Goal: Task Accomplishment & Management: Manage account settings

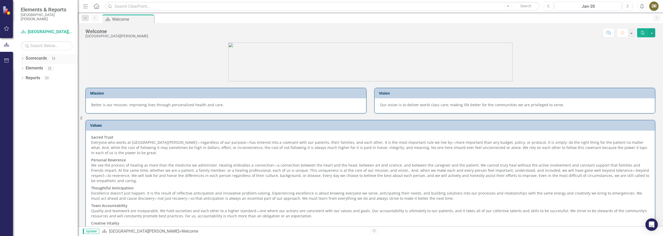
click at [43, 58] on link "Scorecards" at bounding box center [36, 58] width 21 height 6
click at [22, 59] on icon "Dropdown" at bounding box center [23, 58] width 4 height 3
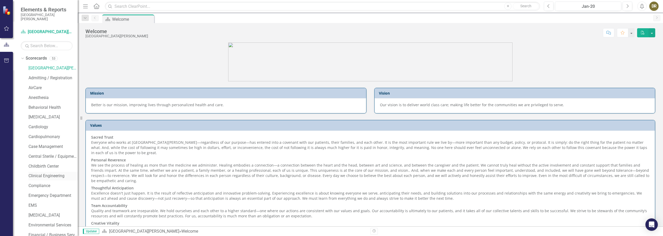
click at [36, 174] on link "Clinical Engineering" at bounding box center [52, 176] width 49 height 6
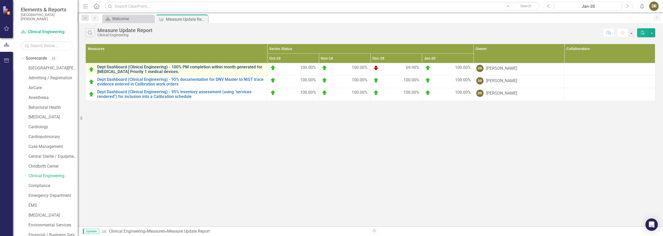
click at [126, 68] on link "Dept Dashboard (Clinical Engineering) - 100% PM completion within month generat…" at bounding box center [180, 69] width 167 height 9
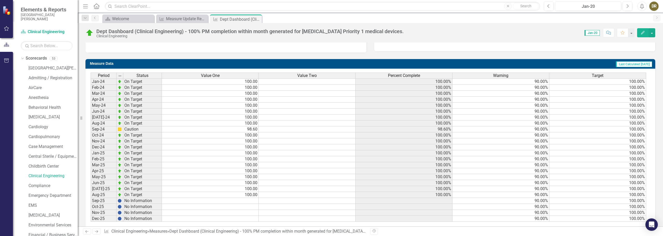
scroll to position [190, 0]
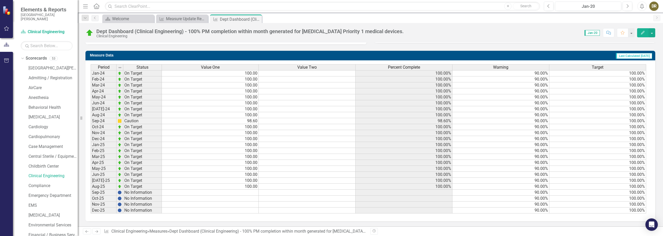
click at [248, 193] on td at bounding box center [210, 193] width 97 height 6
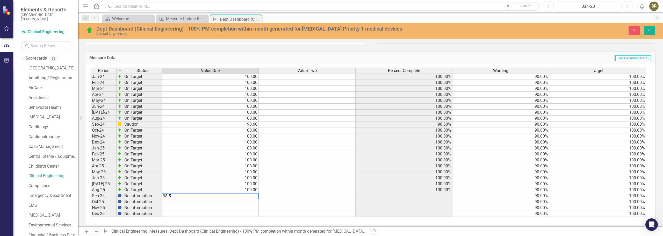
type textarea "98.5"
click at [251, 202] on td at bounding box center [210, 202] width 97 height 6
drag, startPoint x: 651, startPoint y: 28, endPoint x: 641, endPoint y: 40, distance: 15.2
click at [651, 29] on icon "Save" at bounding box center [649, 30] width 5 height 4
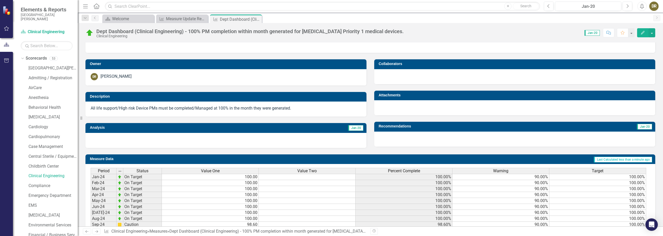
scroll to position [0, 0]
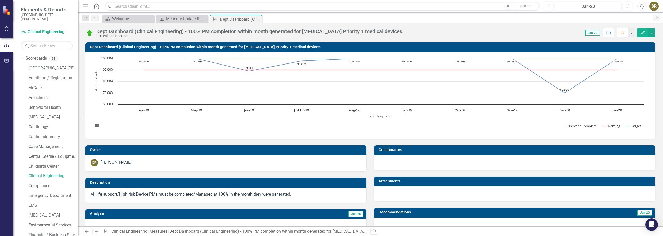
click at [591, 34] on span "Jan-20" at bounding box center [591, 33] width 15 height 6
click at [592, 33] on span "Jan-20" at bounding box center [591, 33] width 15 height 6
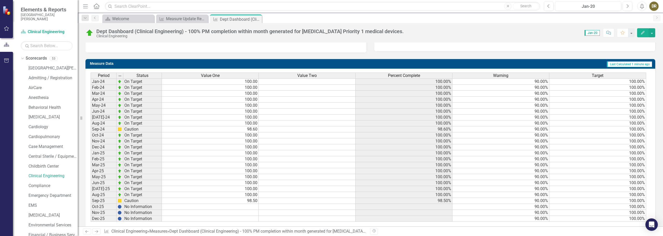
scroll to position [190, 0]
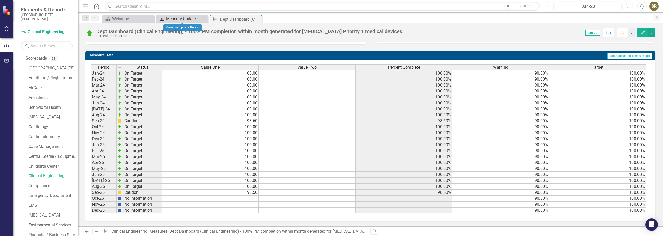
click at [183, 17] on div "Measure Update Report" at bounding box center [183, 19] width 34 height 6
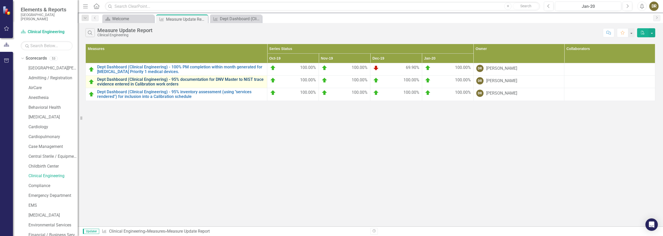
click at [143, 80] on link "Dept Dashboard (Clinical Engineering) - 95% documentation for DNV Master to NIS…" at bounding box center [180, 81] width 167 height 9
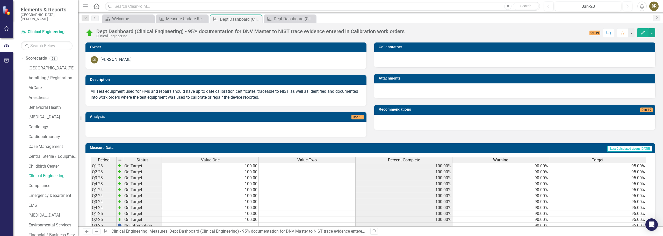
scroll to position [124, 0]
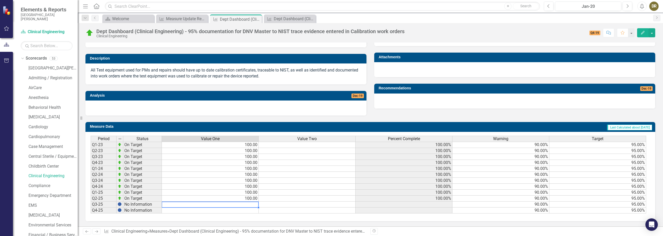
click at [249, 207] on td at bounding box center [210, 204] width 97 height 6
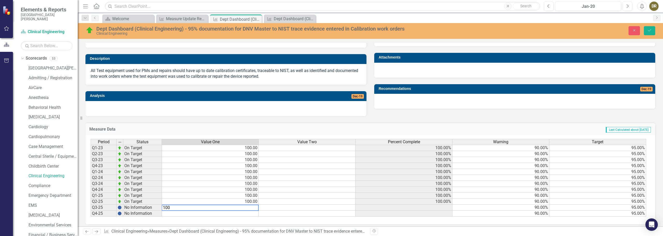
type textarea "100"
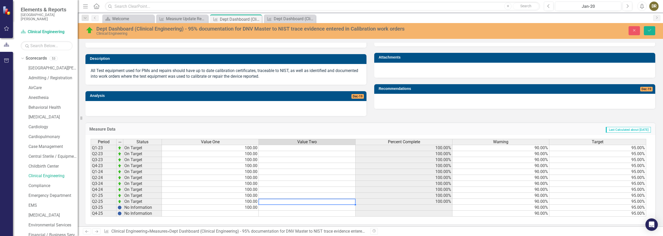
click at [311, 199] on td at bounding box center [307, 202] width 97 height 6
click at [649, 31] on icon "Save" at bounding box center [649, 30] width 5 height 4
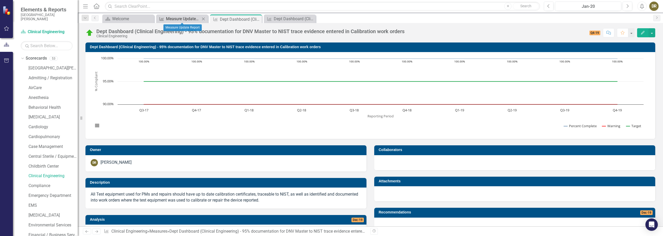
click at [169, 18] on div "Measure Update Report" at bounding box center [183, 19] width 34 height 6
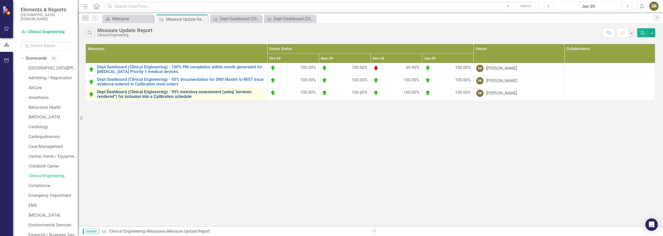
click at [142, 93] on link "Dept Dashboard (Clinical Engineering) - 95% inventory assessment (using "servic…" at bounding box center [180, 94] width 167 height 9
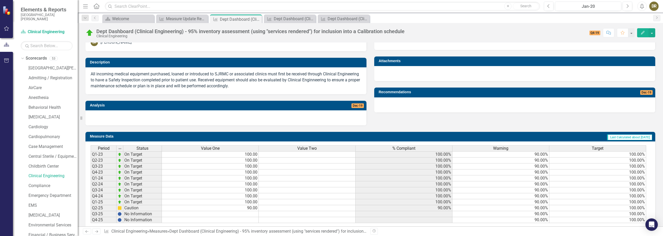
scroll to position [130, 0]
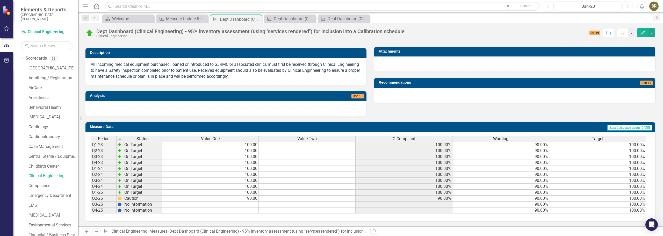
click at [246, 205] on td at bounding box center [210, 204] width 97 height 6
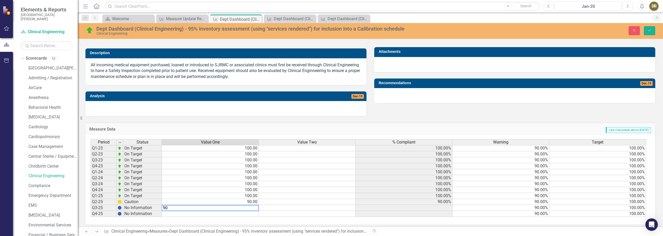
type textarea "90"
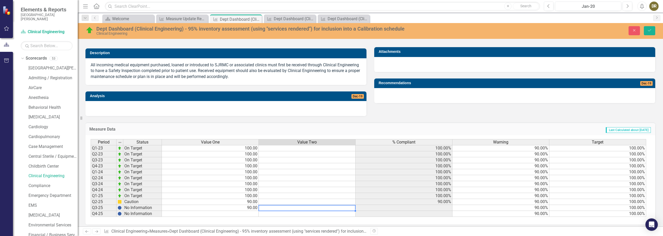
click at [294, 206] on td at bounding box center [307, 208] width 97 height 6
